Goal: Download file/media

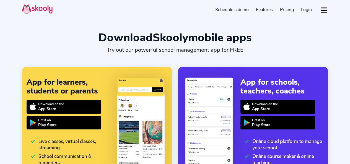
select select "en"
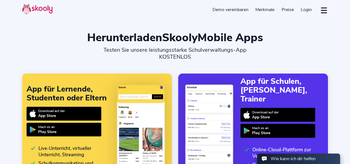
select select "43"
select select "[GEOGRAPHIC_DATA]"
select select "Europe/[GEOGRAPHIC_DATA]"
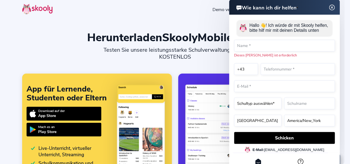
click at [332, 8] on img at bounding box center [332, 7] width 11 height 7
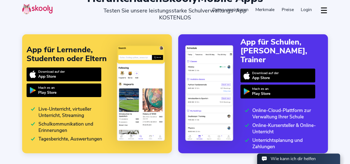
scroll to position [9, 0]
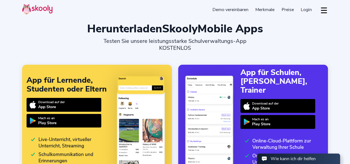
click at [279, 92] on font "App für Schulen, [PERSON_NAME], Trainer" at bounding box center [274, 81] width 67 height 28
click at [262, 89] on font "App für Schulen, [PERSON_NAME], Trainer" at bounding box center [274, 81] width 67 height 28
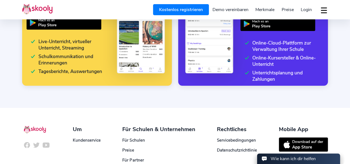
scroll to position [153, 0]
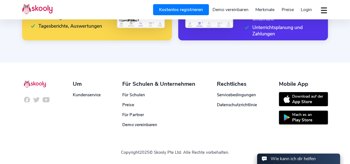
click at [302, 117] on font "Play Store" at bounding box center [302, 120] width 20 height 6
